Goal: Answer question/provide support: Share knowledge or assist other users

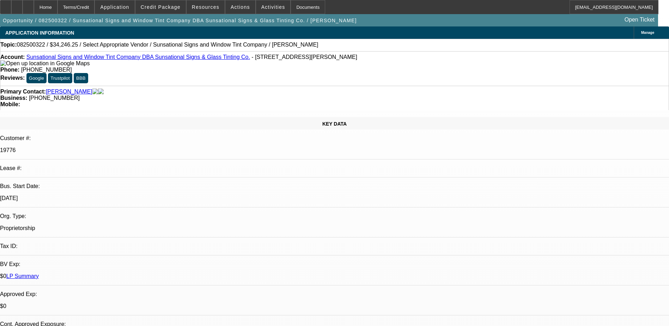
select select "0"
select select "2"
select select "0.1"
select select "4"
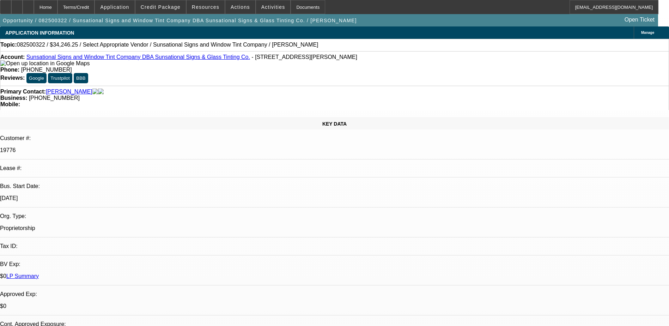
radio input "true"
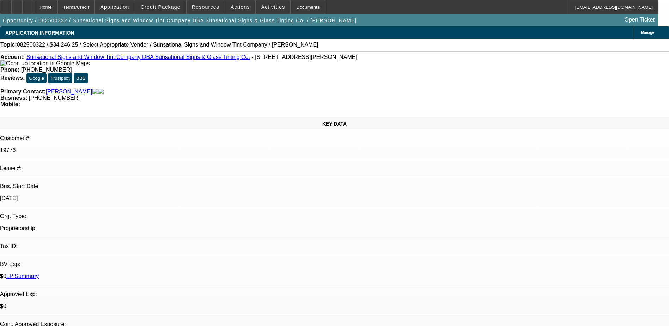
type textarea "-"
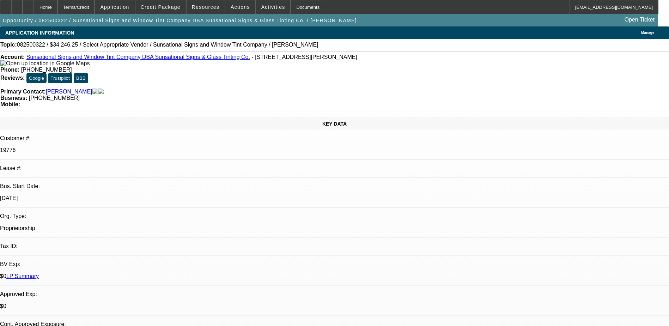
type textarea "Spoke to his wife, she said she is in charge of running the books. She said she…"
radio input "true"
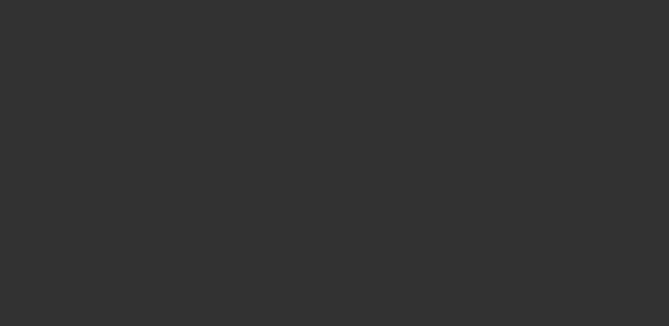
scroll to position [0, 0]
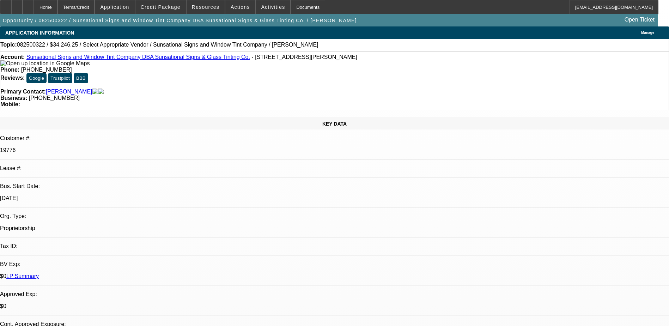
drag, startPoint x: 511, startPoint y: 85, endPoint x: 500, endPoint y: 56, distance: 30.9
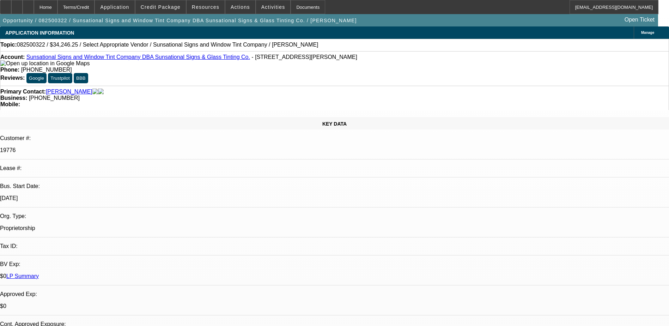
drag, startPoint x: 504, startPoint y: 45, endPoint x: 491, endPoint y: 45, distance: 13.4
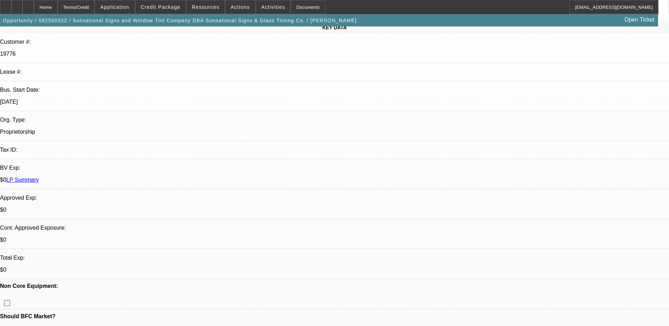
scroll to position [106, 0]
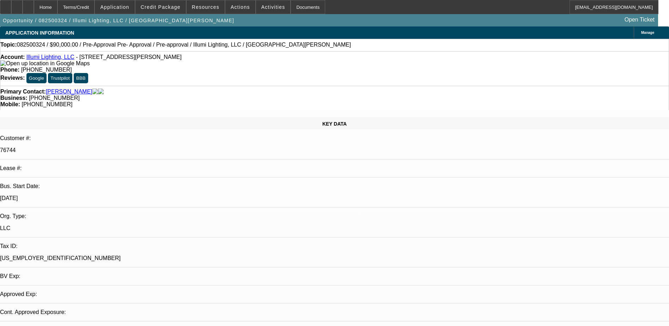
select select "0"
select select "3"
select select "0"
select select "6"
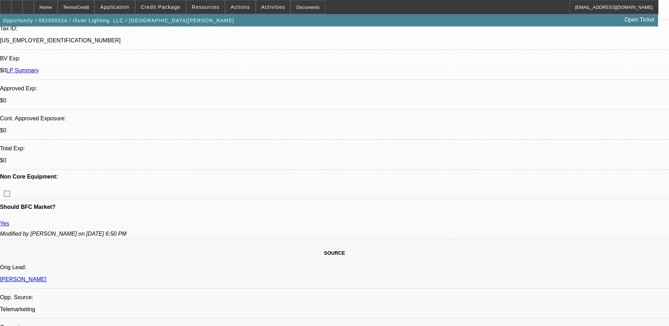
scroll to position [212, 0]
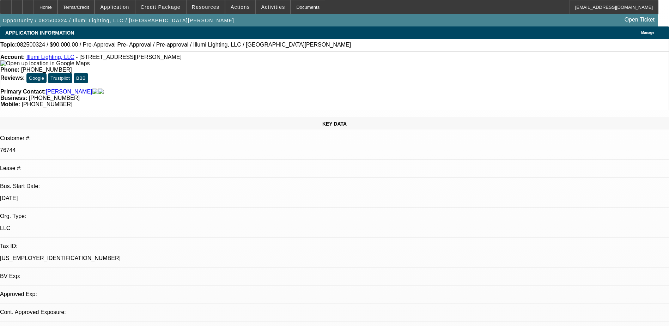
select select "0"
select select "3"
select select "0"
select select "6"
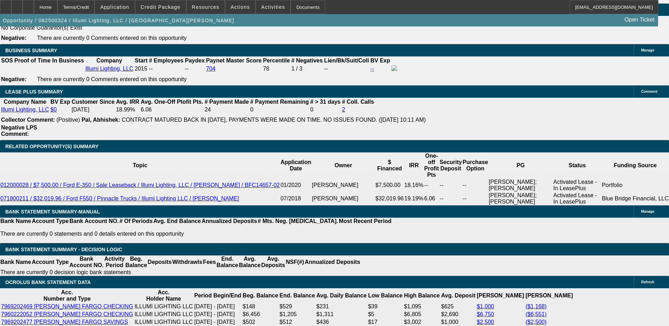
scroll to position [1164, 0]
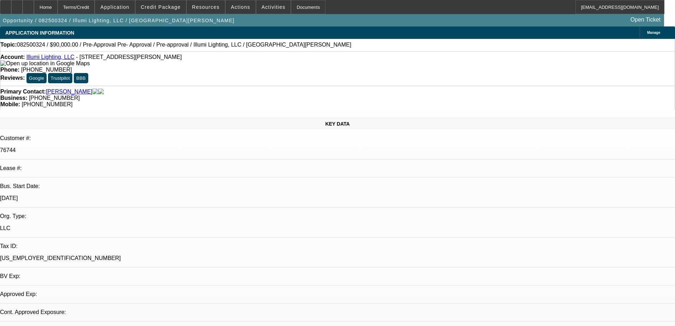
select select "0"
select select "3"
select select "0"
select select "6"
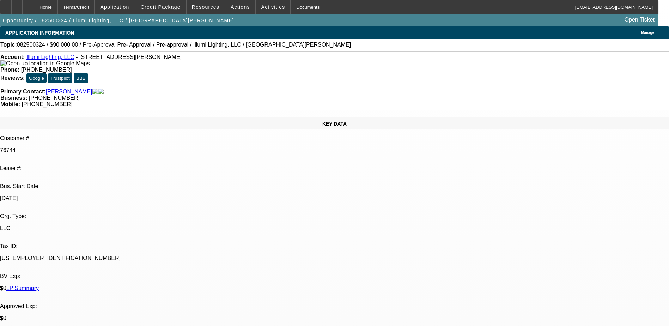
select select "0"
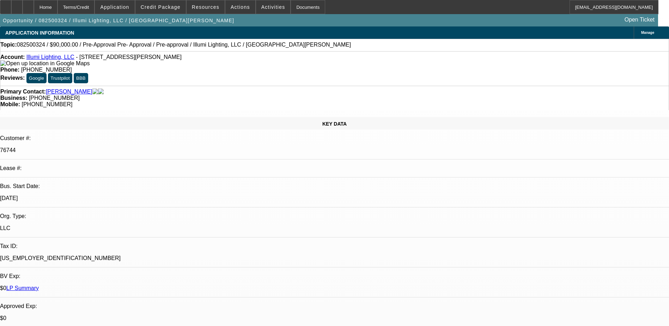
select select "0"
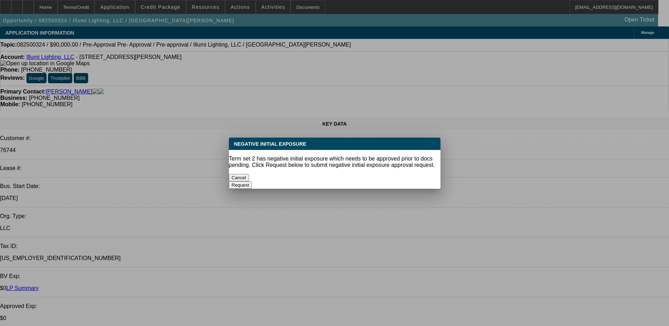
select select "1"
select select "3"
select select "6"
select select "1"
select select "3"
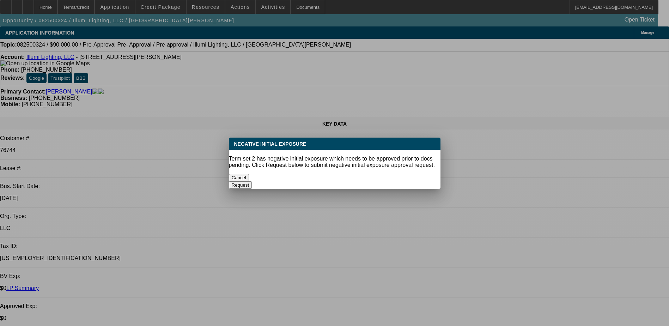
select select "6"
click at [249, 174] on button "Cancel" at bounding box center [239, 177] width 20 height 7
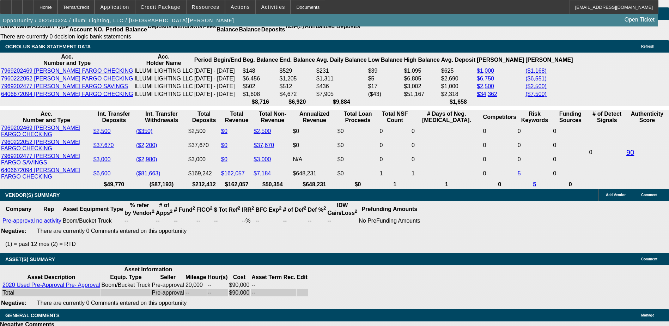
scroll to position [1461, 0]
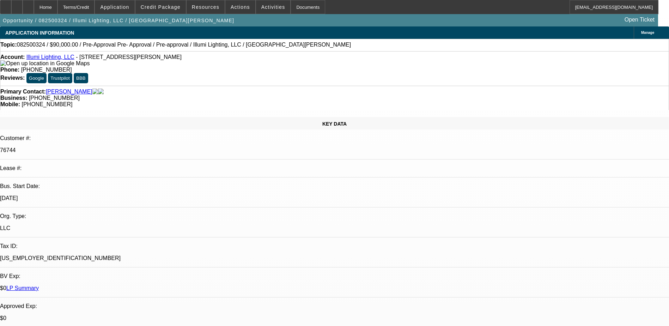
select select "0"
select select "6"
select select "0"
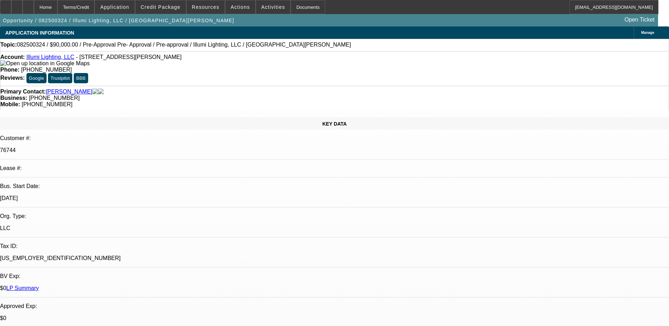
select select "0"
select select "3"
select select "0"
select select "6"
select select "0"
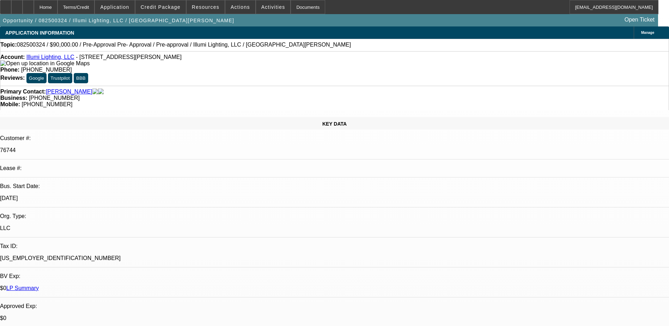
select select "0"
select select "3"
select select "0"
select select "6"
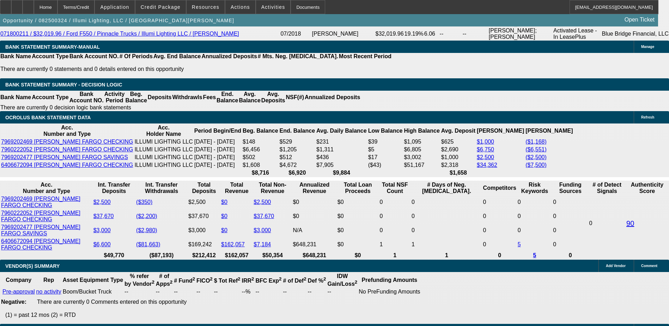
scroll to position [1391, 0]
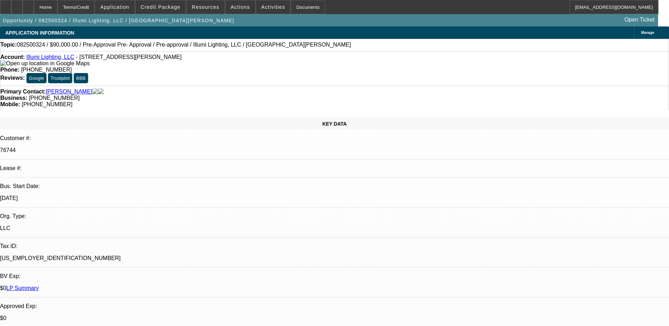
select select "0"
select select "6"
select select "0"
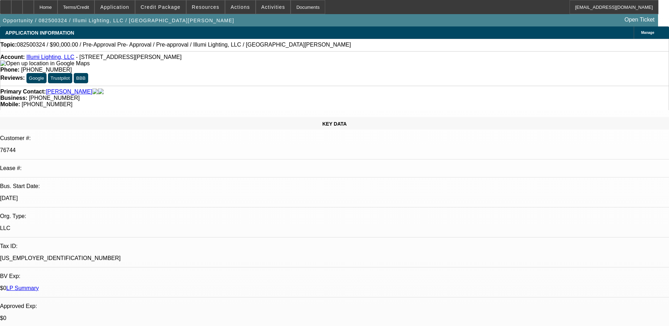
select select "0"
select select "3"
select select "0"
select select "6"
select select "0"
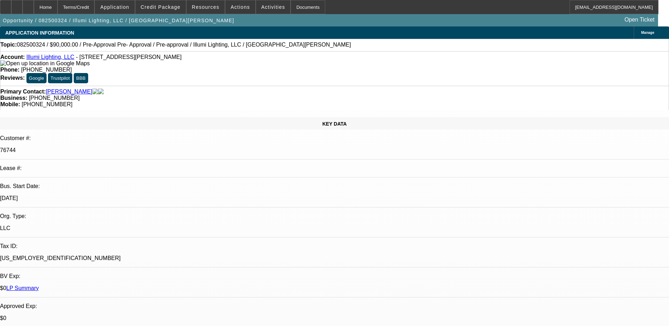
select select "0"
select select "3"
select select "0"
select select "6"
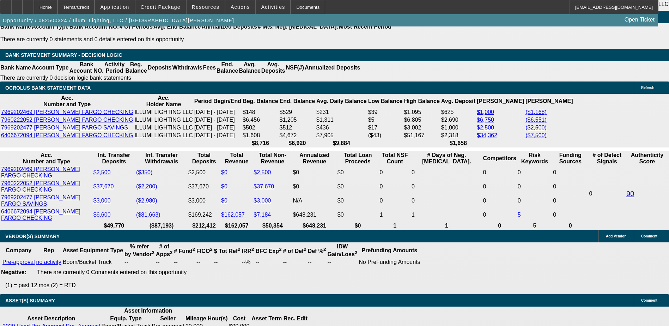
scroll to position [1447, 0]
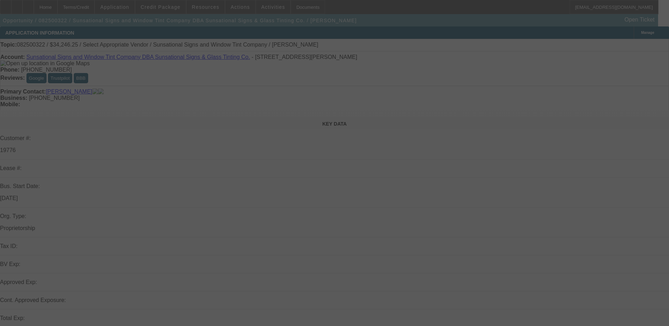
select select "0"
select select "2"
select select "0.1"
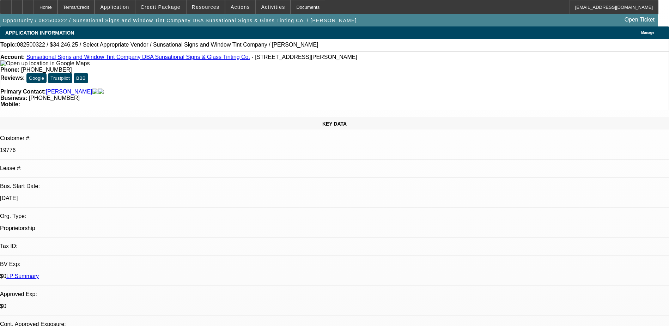
select select "1"
select select "2"
select select "4"
select select "0"
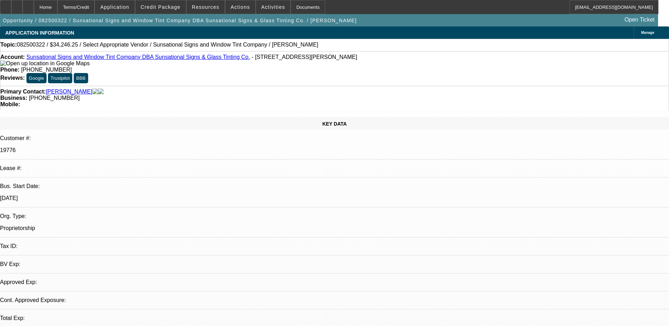
select select "2"
select select "0.1"
select select "1"
select select "2"
select select "4"
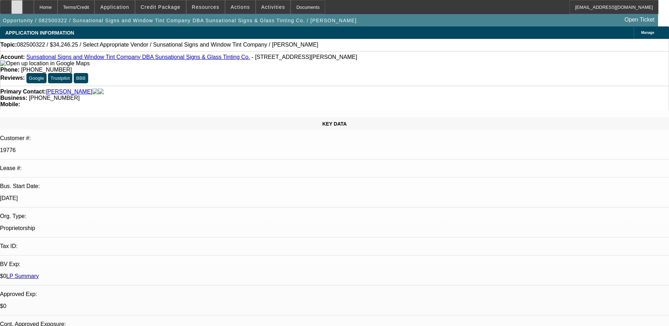
click at [23, 3] on div at bounding box center [16, 7] width 11 height 14
click at [28, 5] on icon at bounding box center [28, 5] width 0 height 0
select select "0"
select select "2"
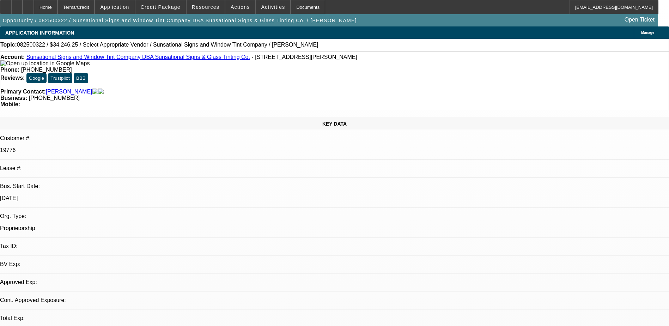
select select "0.1"
select select "4"
click at [155, 5] on span "Credit Package" at bounding box center [161, 7] width 40 height 6
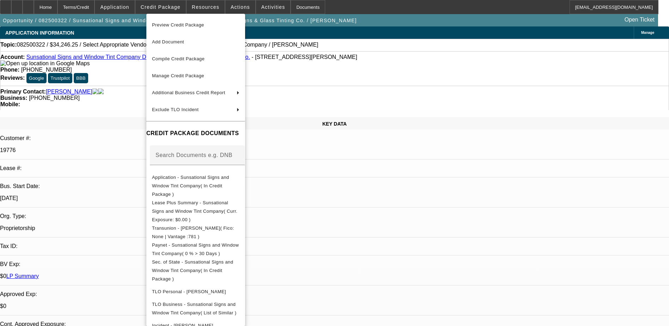
click at [544, 246] on div at bounding box center [334, 163] width 669 height 326
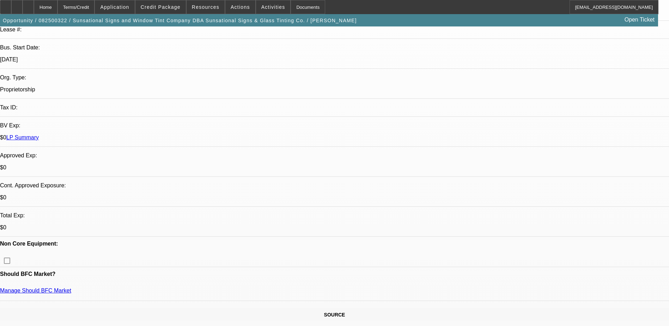
scroll to position [141, 0]
